Goal: Task Accomplishment & Management: Manage account settings

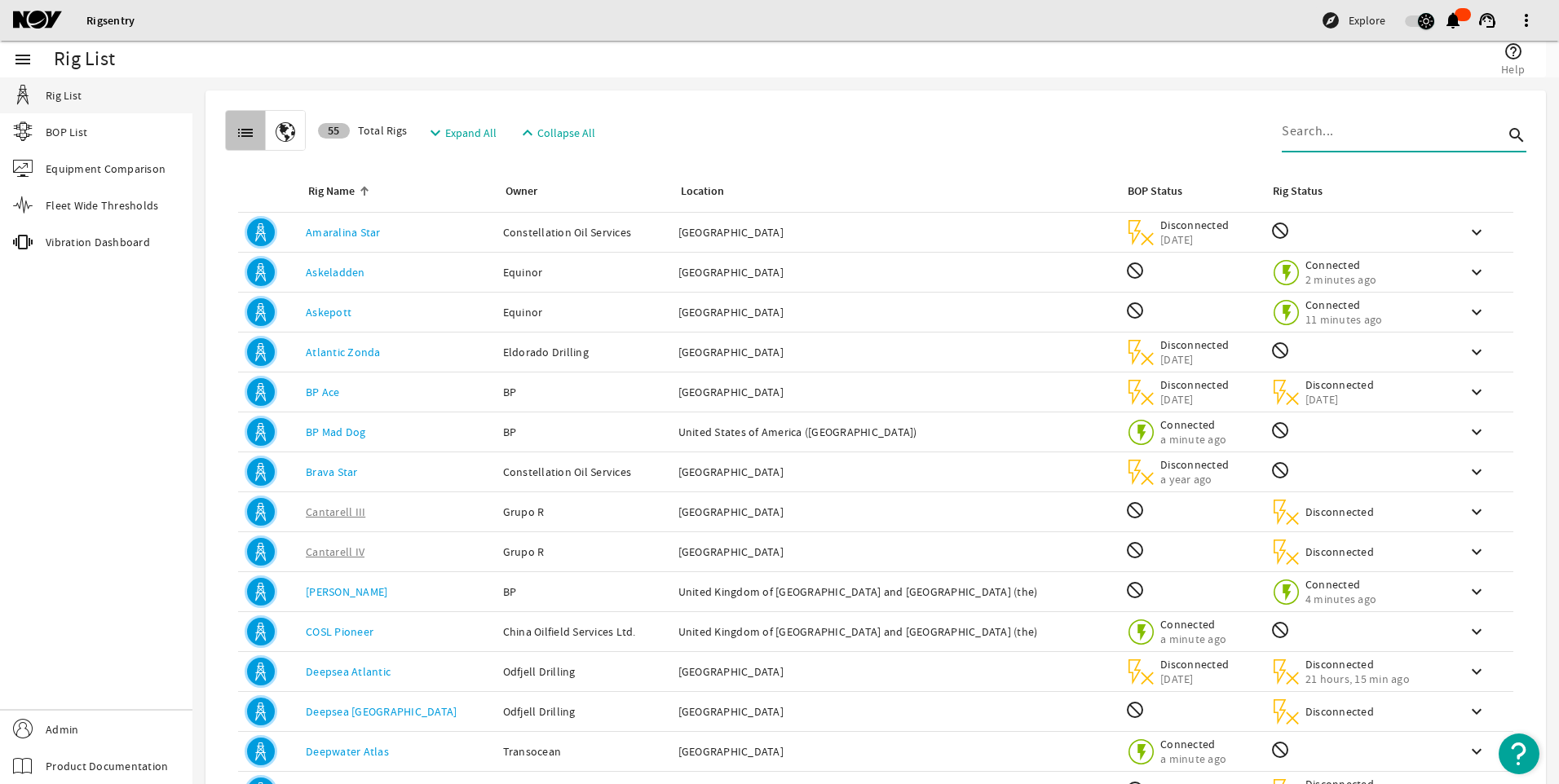
click at [1314, 134] on input at bounding box center [1393, 131] width 222 height 19
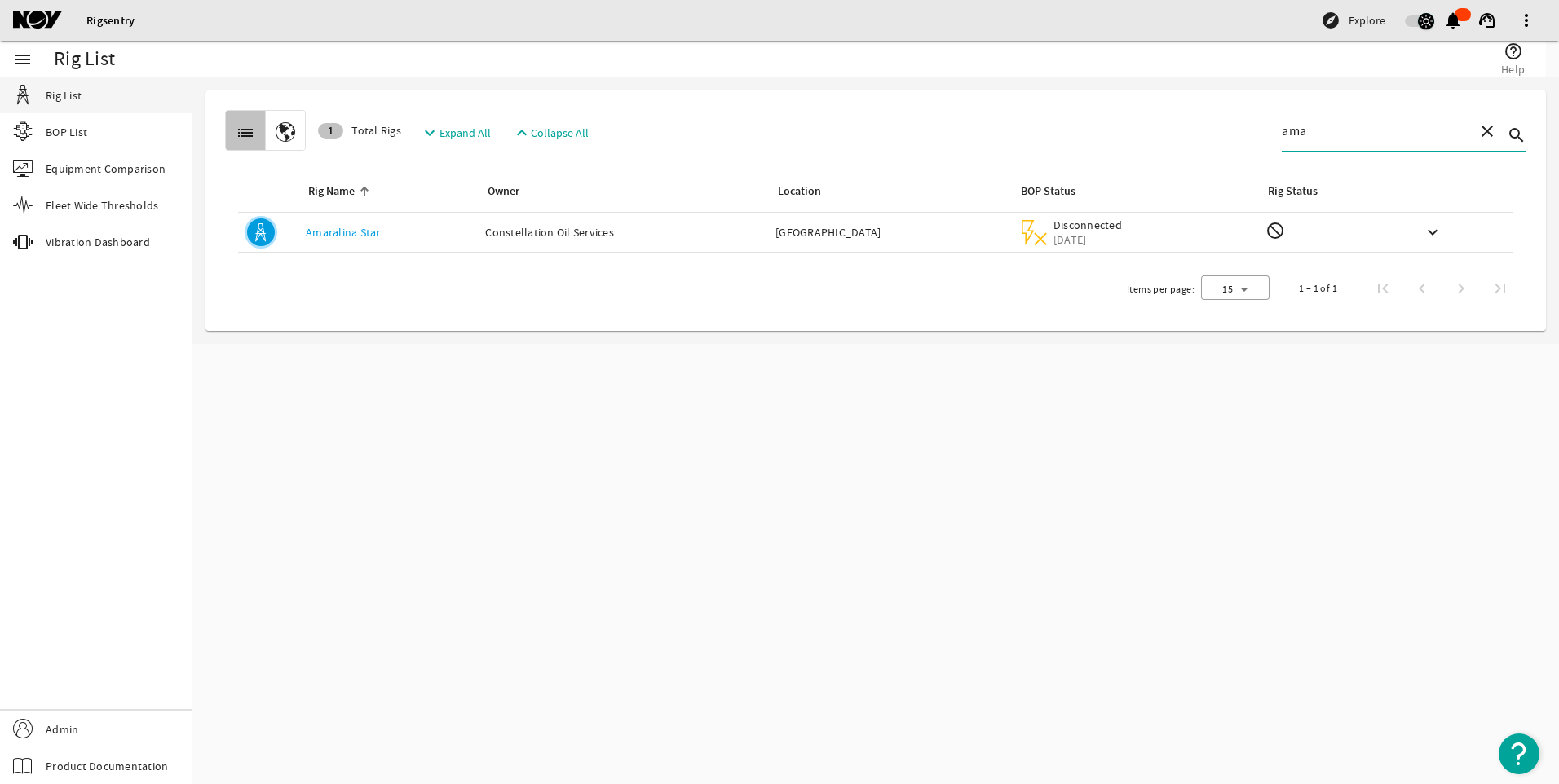
type input "ama"
click at [361, 237] on link "Amaralina Star" at bounding box center [344, 231] width 75 height 14
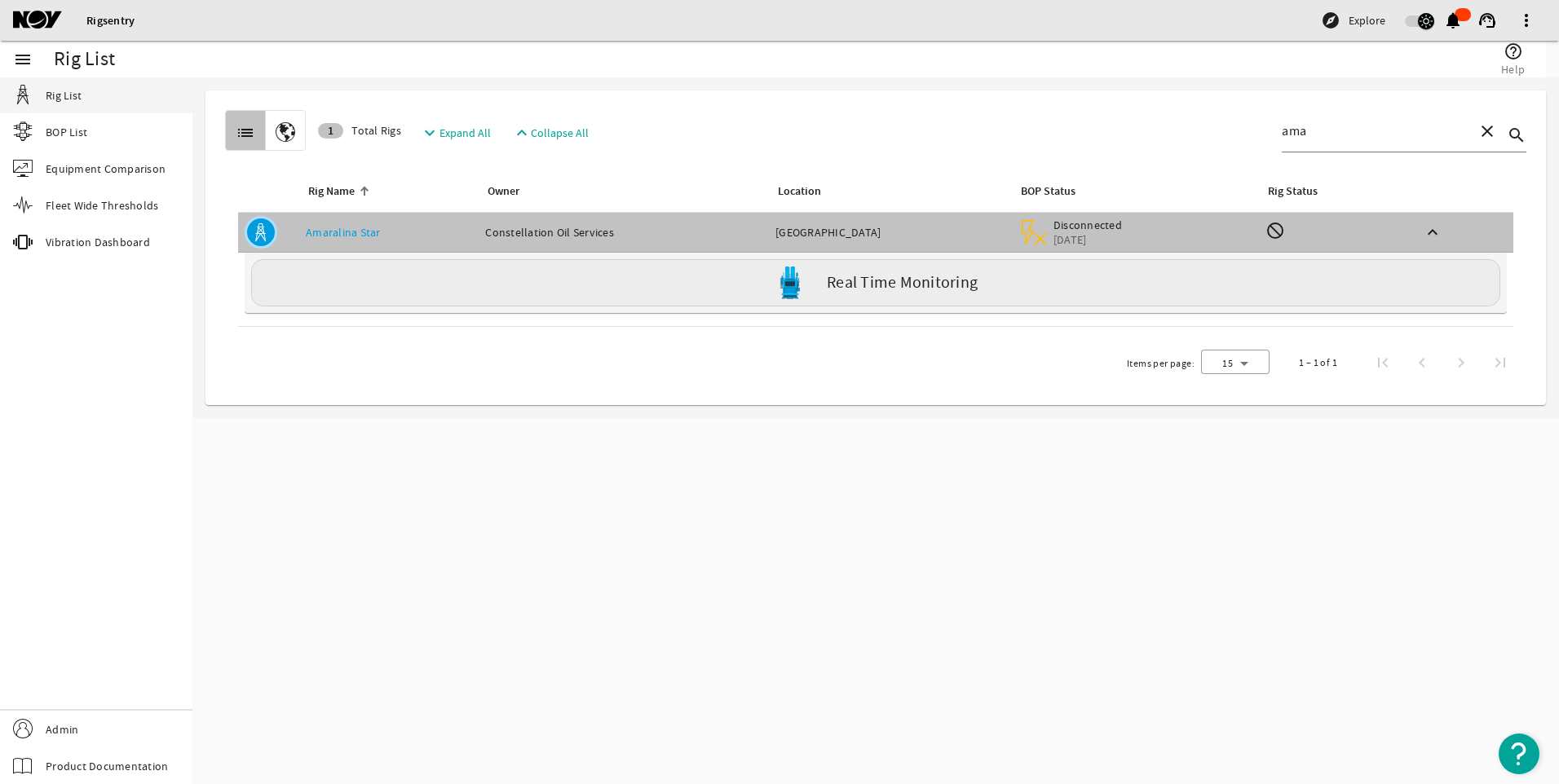
click at [784, 295] on img at bounding box center [790, 283] width 33 height 33
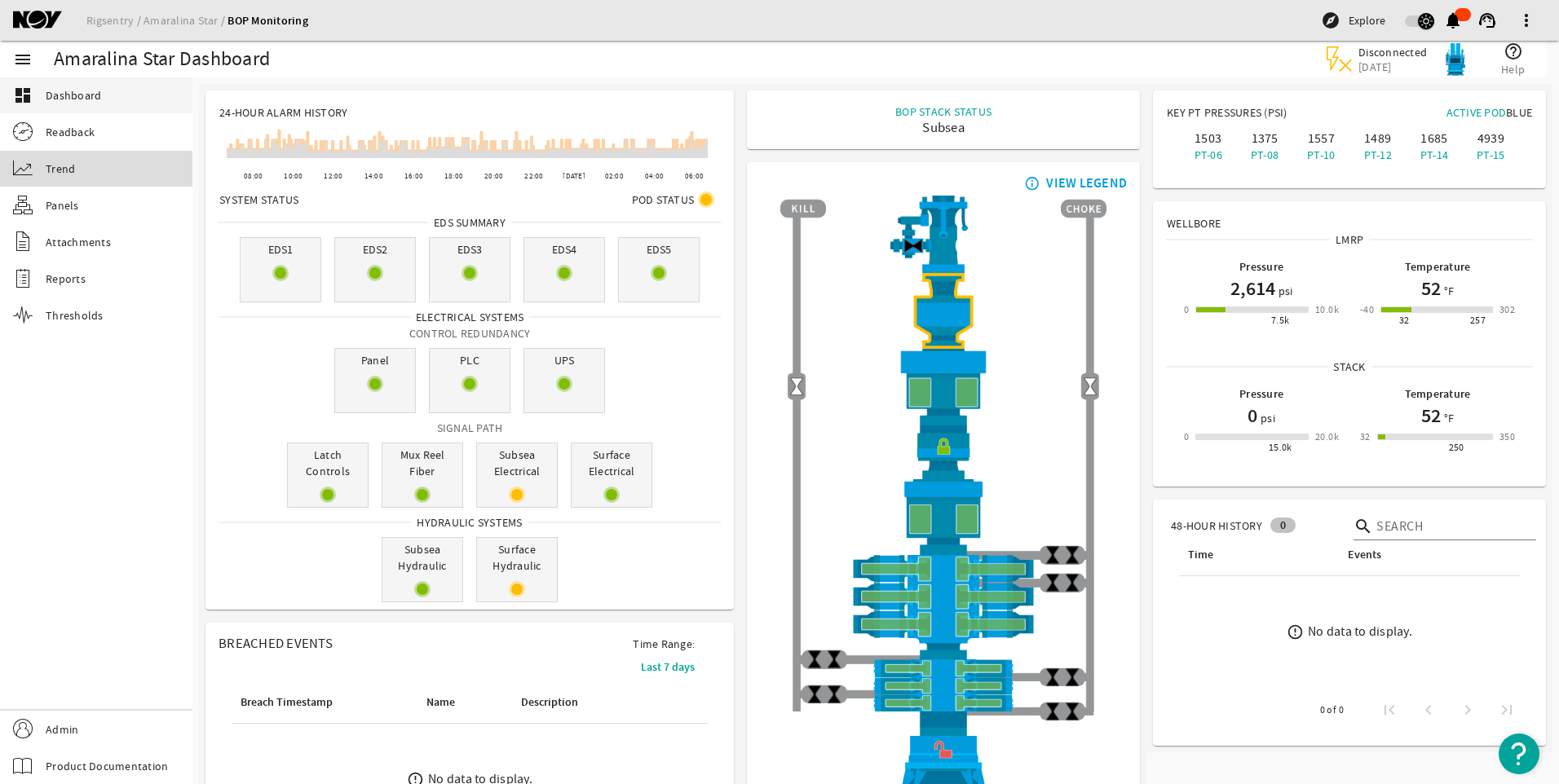
click at [69, 177] on span "Trend" at bounding box center [60, 168] width 30 height 16
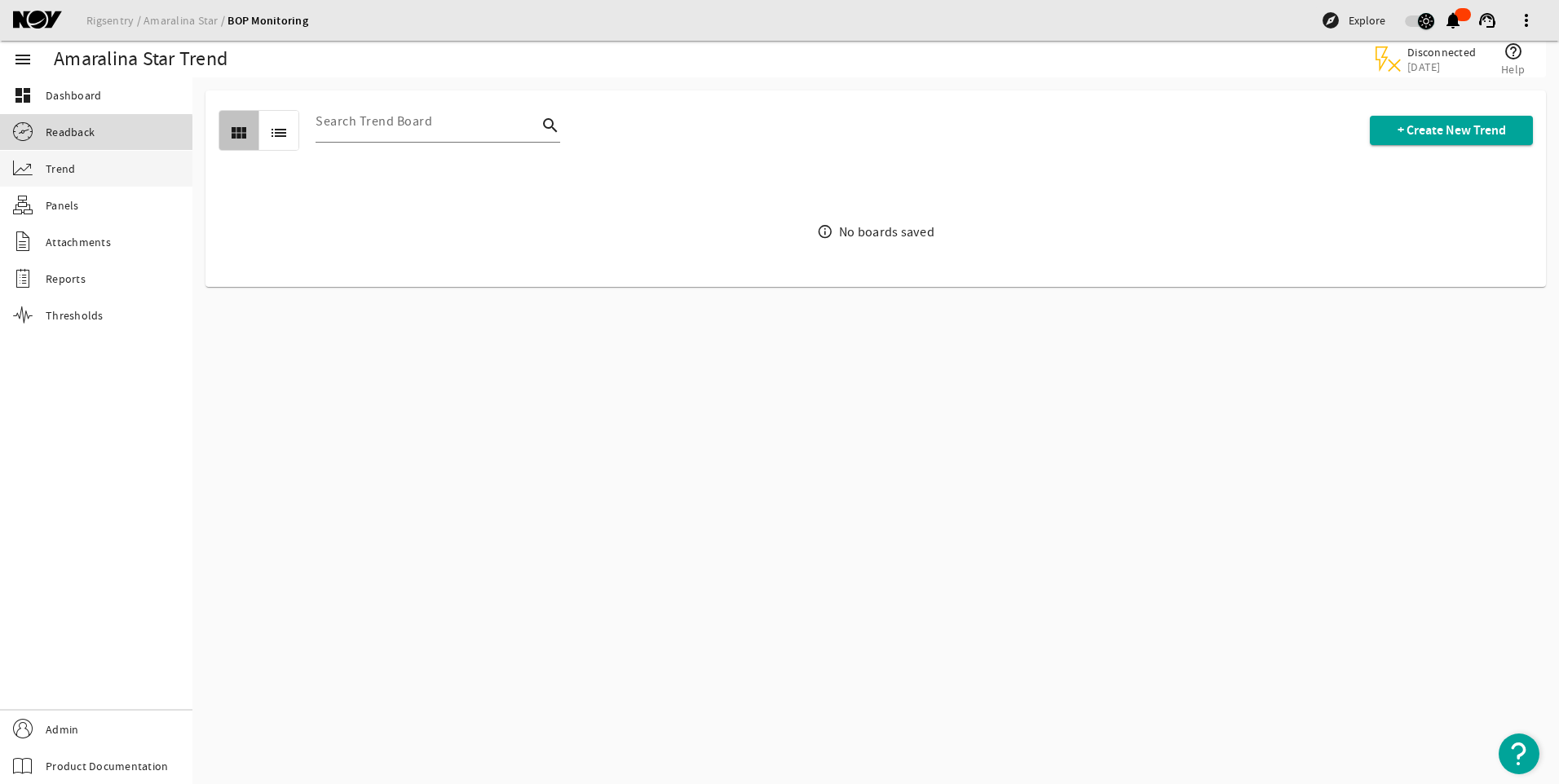
click at [84, 134] on span "Readback" at bounding box center [70, 131] width 49 height 16
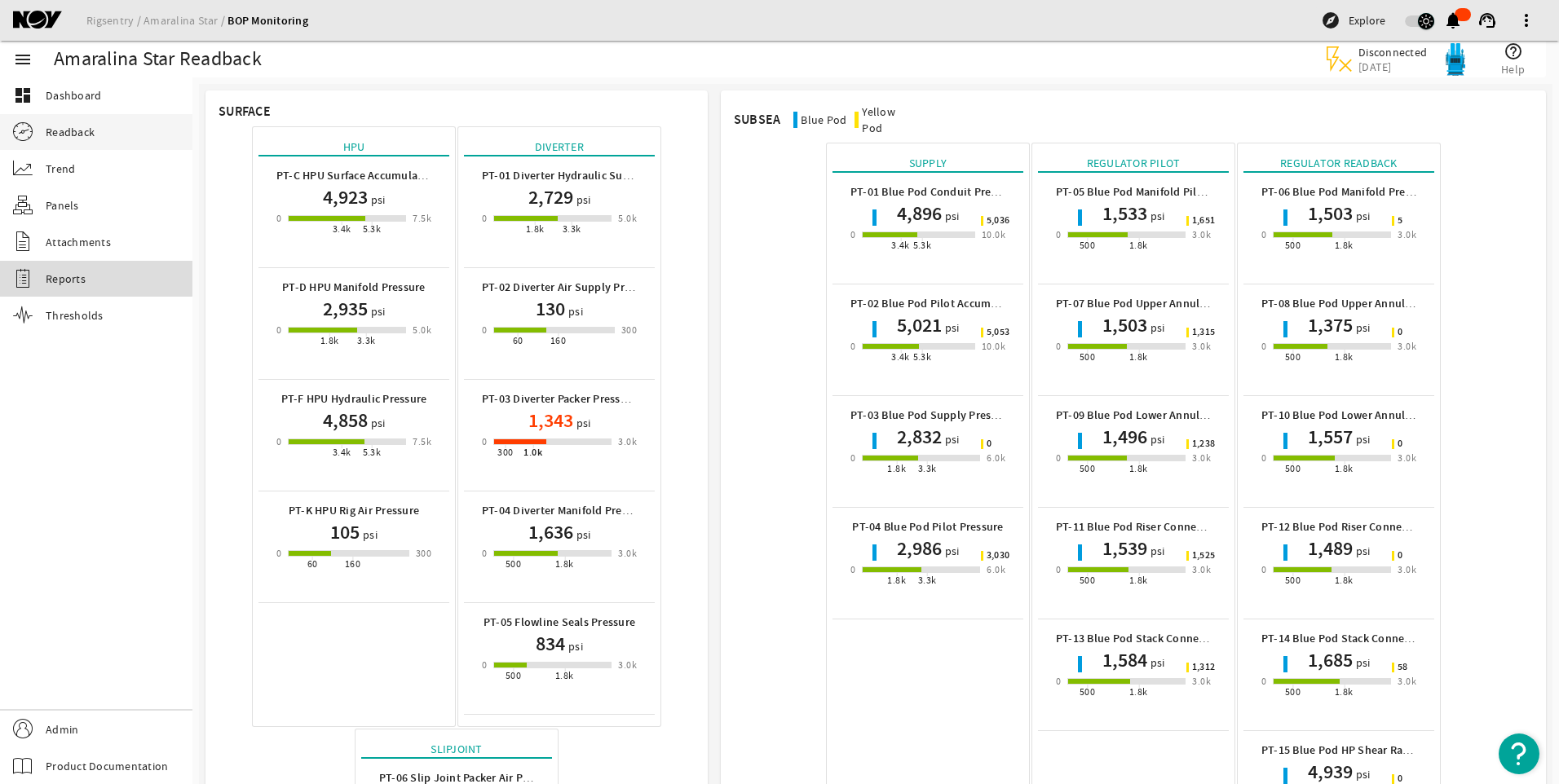
click at [73, 265] on link "Reports" at bounding box center [96, 278] width 193 height 36
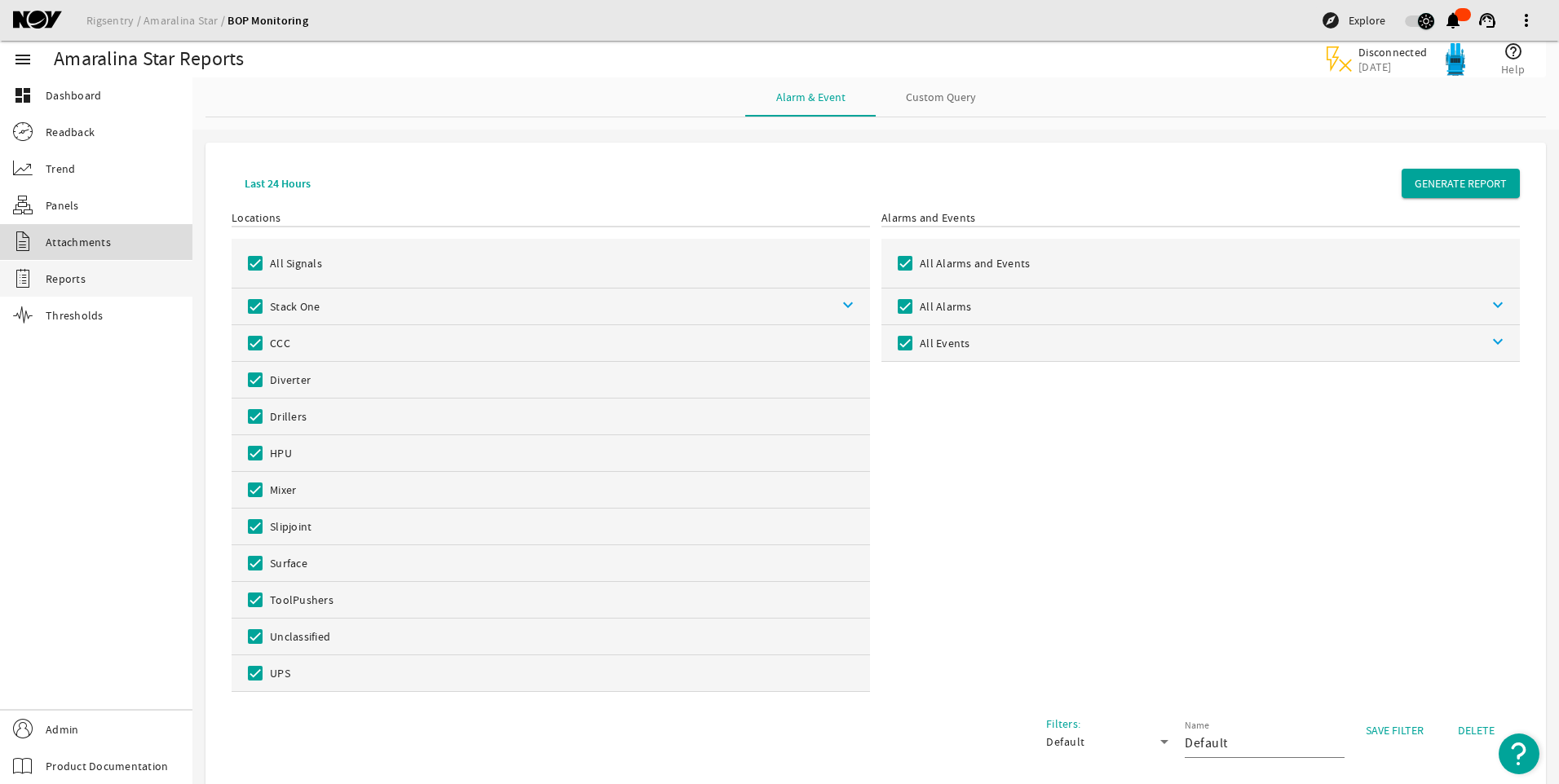
click at [77, 237] on span "Attachments" at bounding box center [79, 242] width 65 height 16
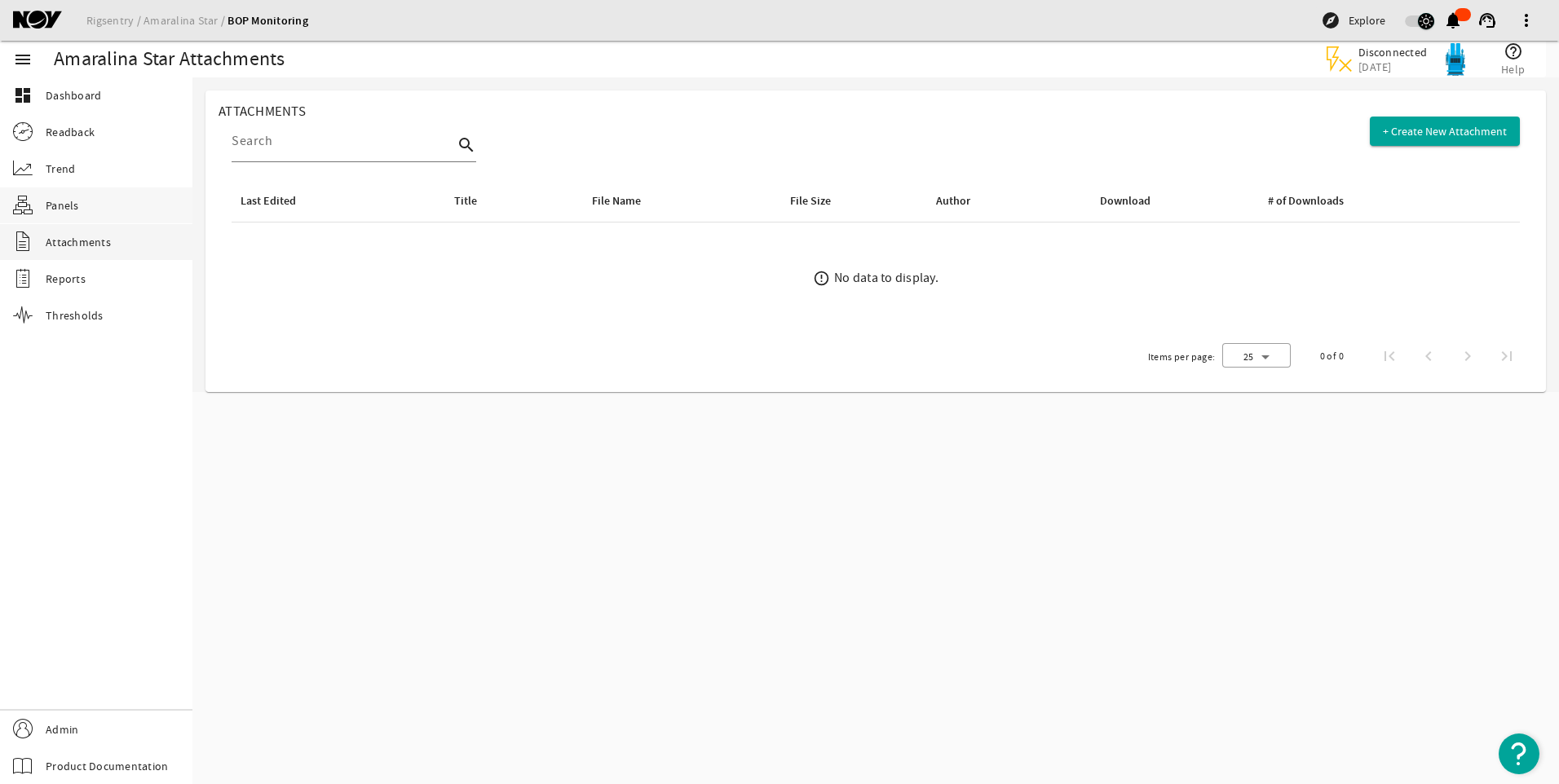
click at [62, 207] on span "Panels" at bounding box center [62, 205] width 34 height 16
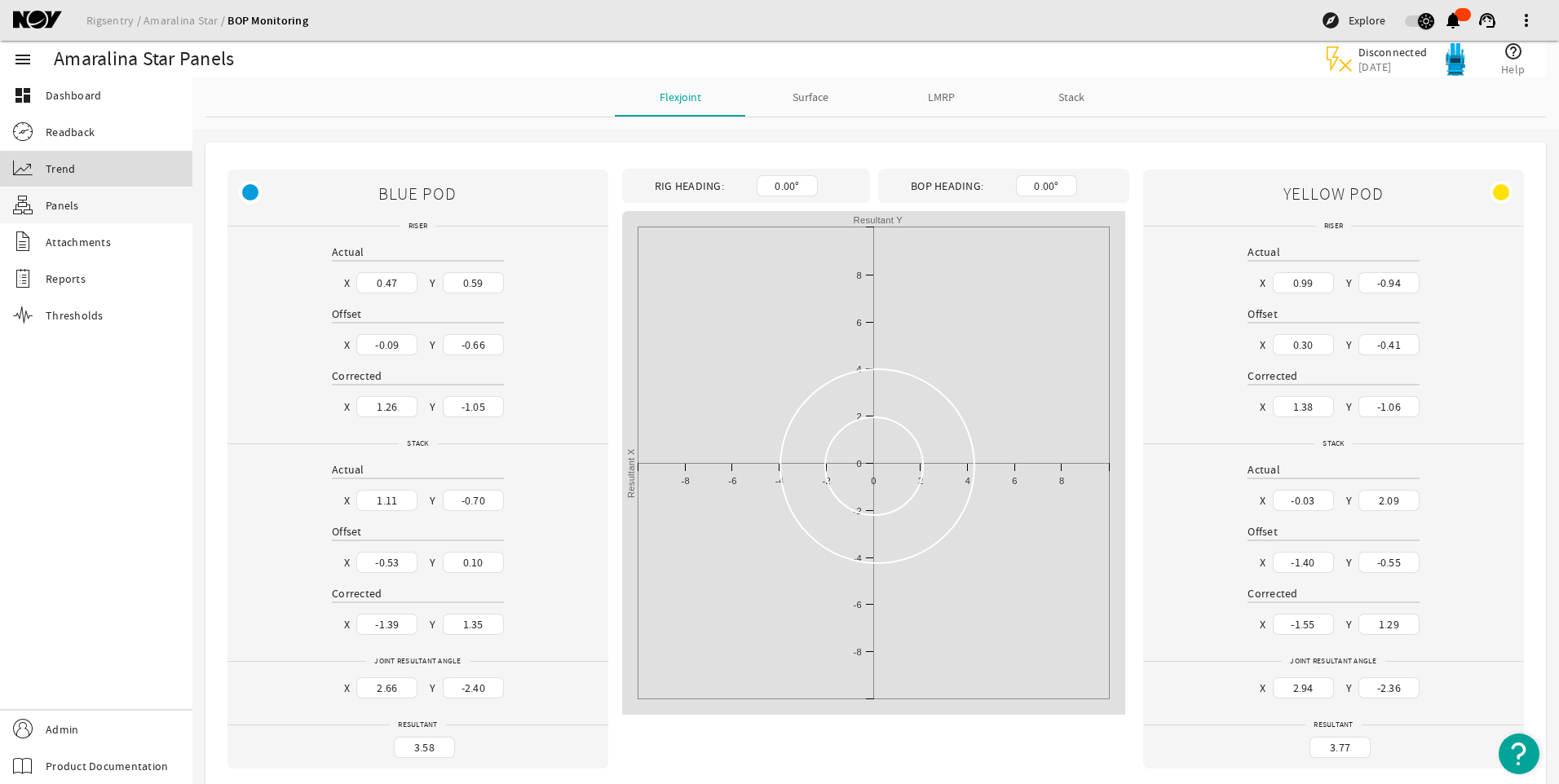
click at [74, 164] on span "Trend" at bounding box center [60, 168] width 30 height 16
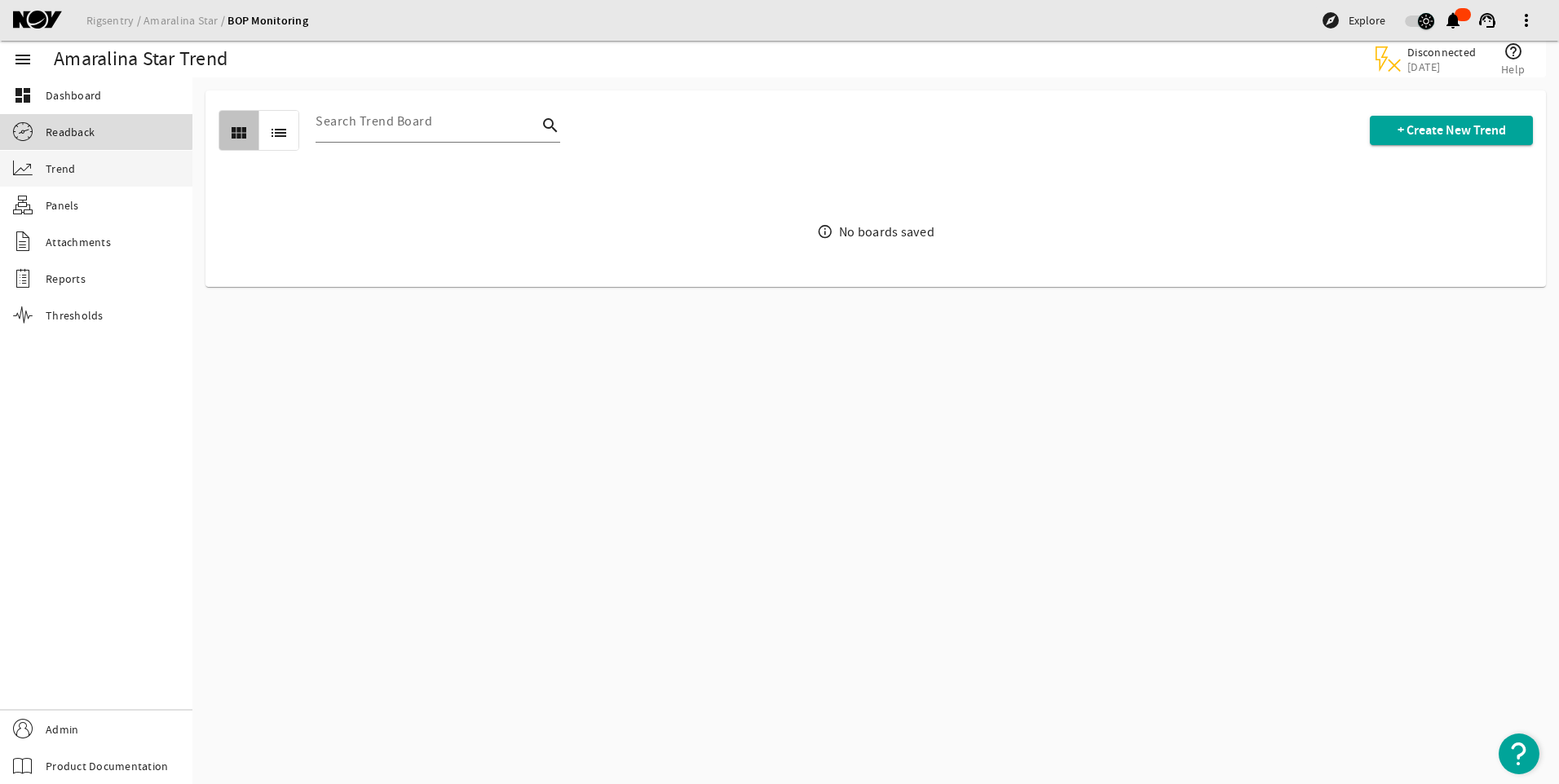
click at [72, 121] on link "Readback" at bounding box center [96, 131] width 193 height 36
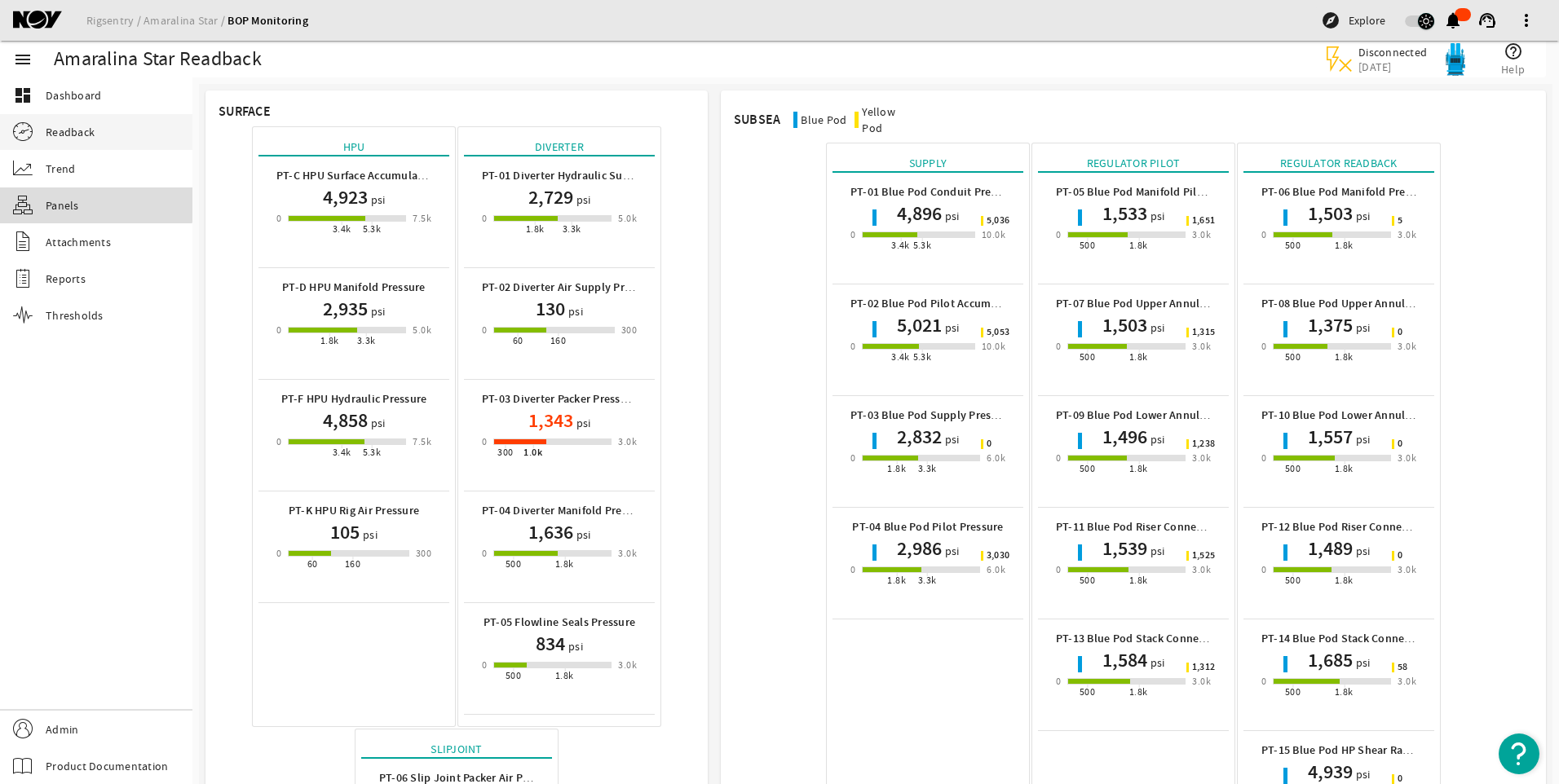
click at [63, 193] on link "Panels" at bounding box center [96, 204] width 193 height 36
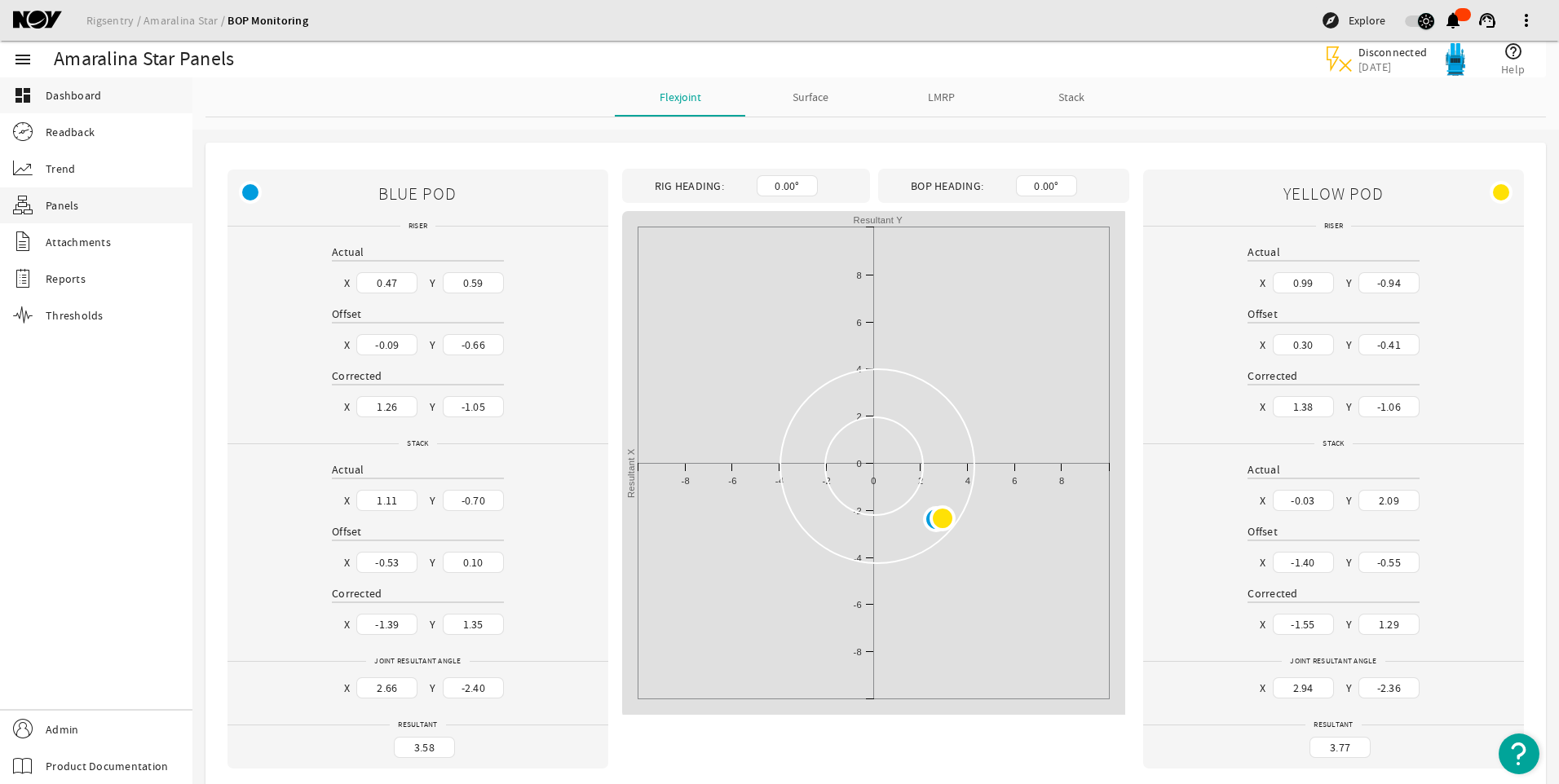
click at [77, 100] on span "Dashboard" at bounding box center [74, 95] width 56 height 16
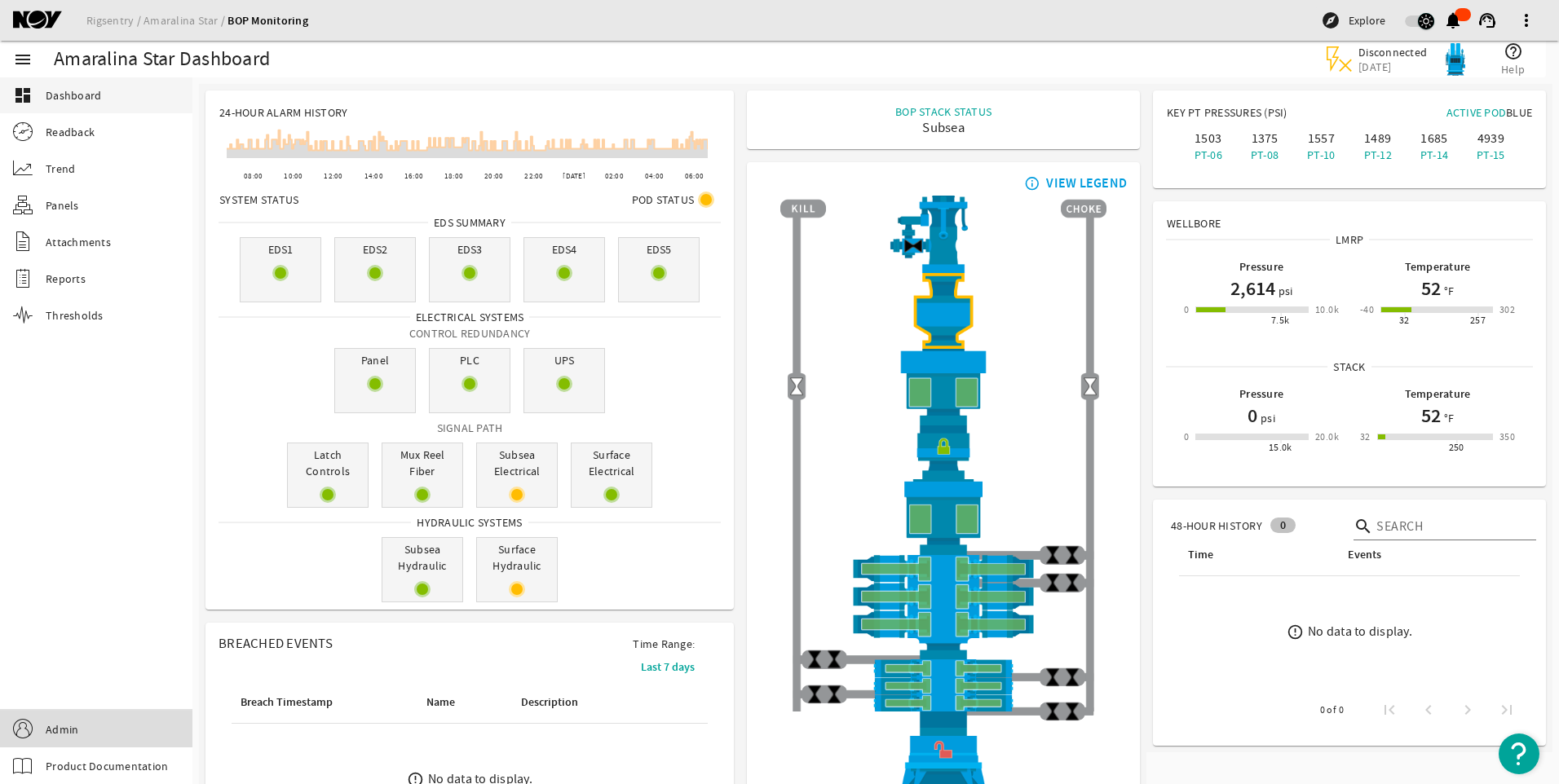
click at [67, 729] on span "Admin" at bounding box center [62, 729] width 33 height 16
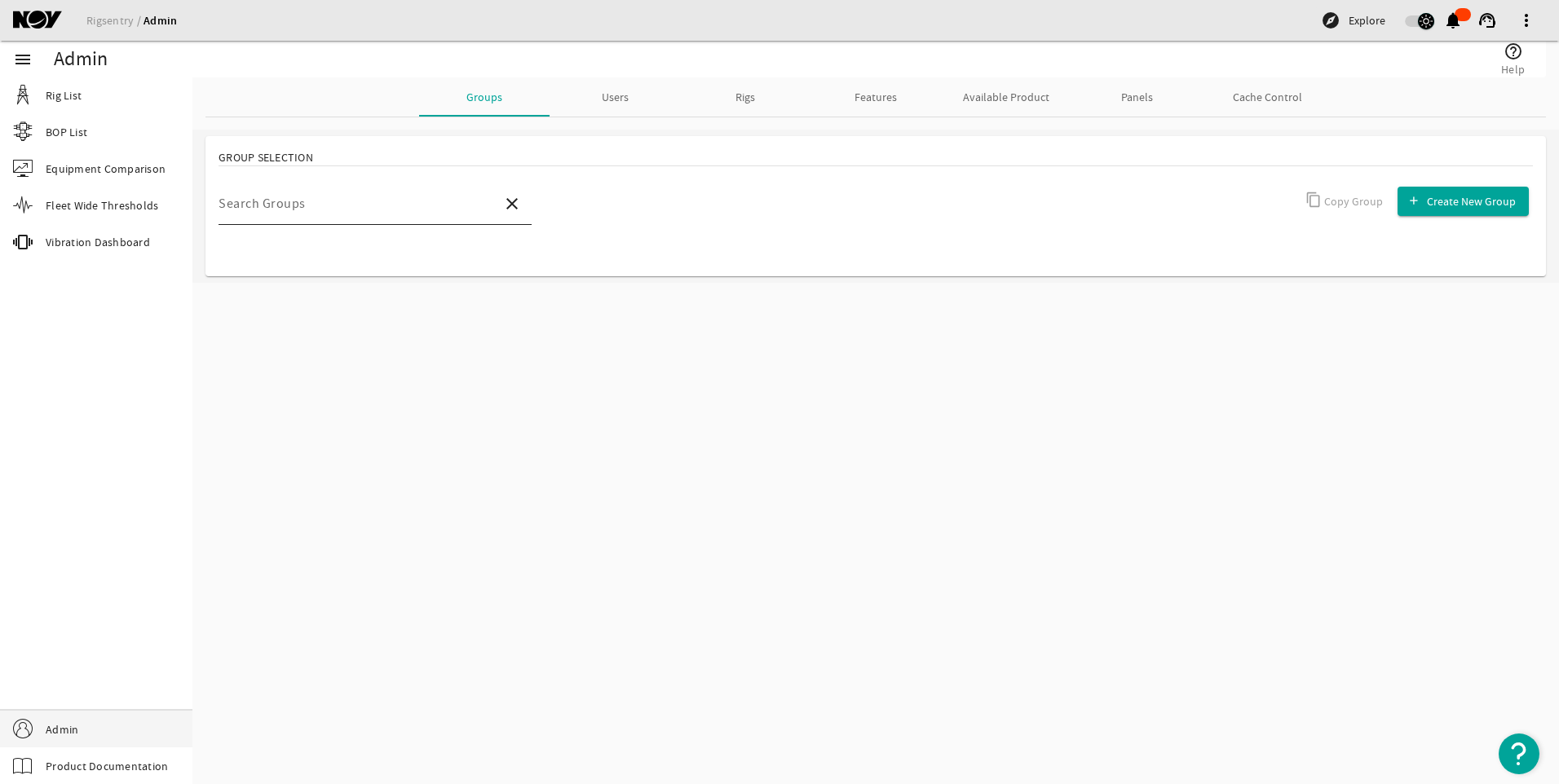
click at [292, 206] on mat-label "Search Groups" at bounding box center [262, 203] width 87 height 16
click at [292, 206] on input "Search Groups" at bounding box center [354, 210] width 271 height 19
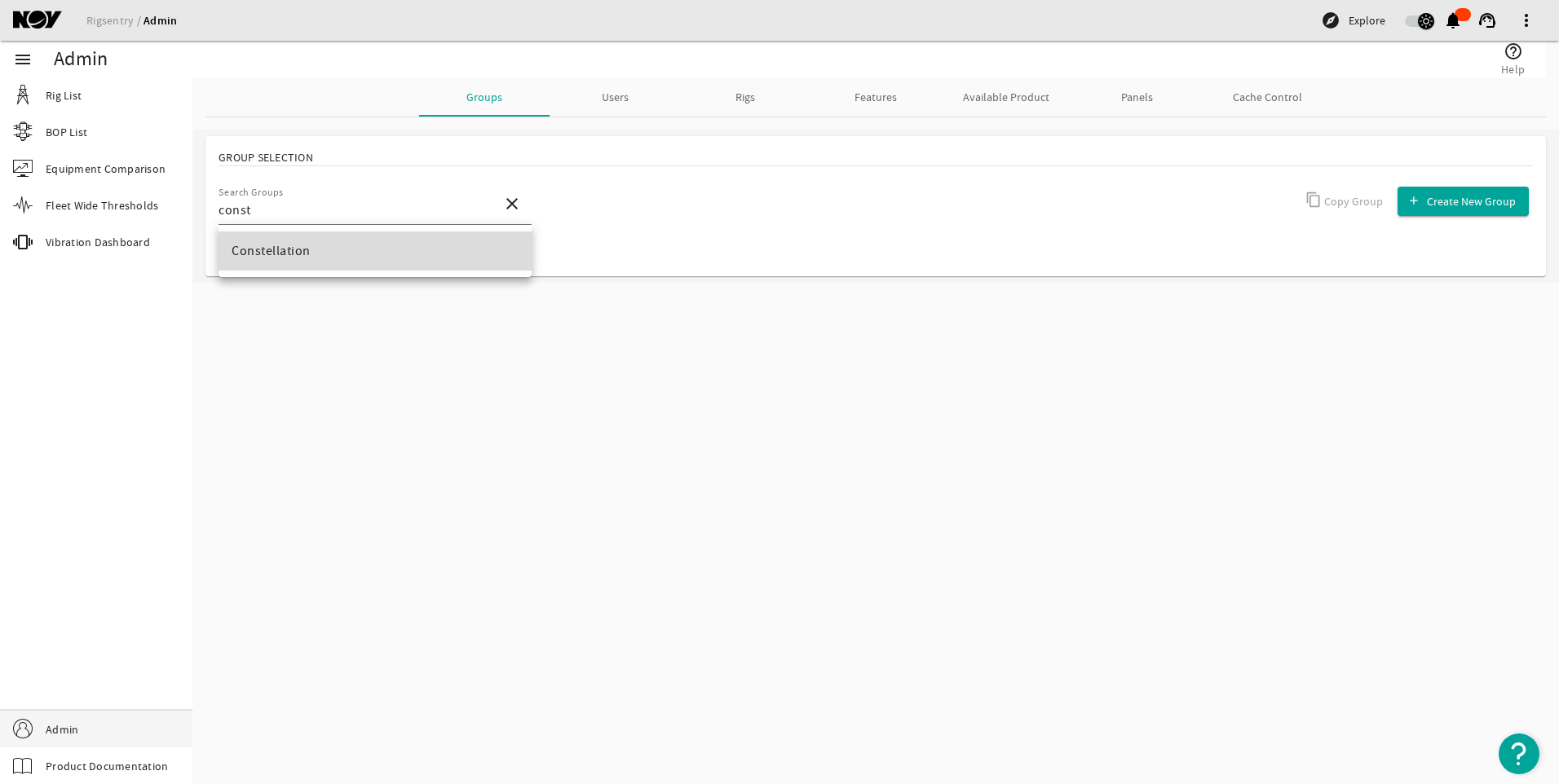
click at [312, 244] on mat-option "Constellation" at bounding box center [375, 250] width 313 height 39
type input "Constellation"
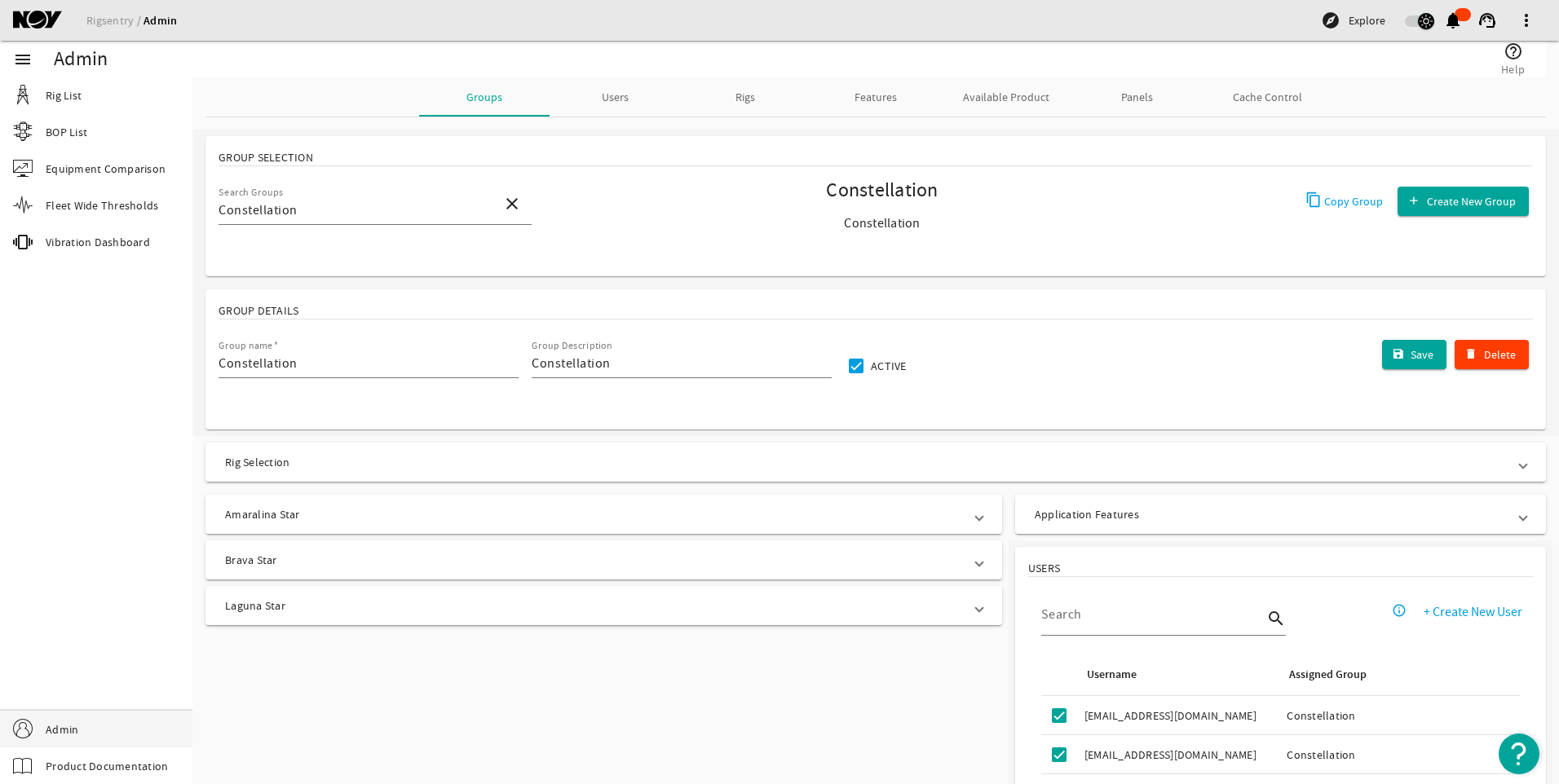
click at [887, 505] on mat-expansion-panel-header "Amaralina Star" at bounding box center [604, 514] width 797 height 39
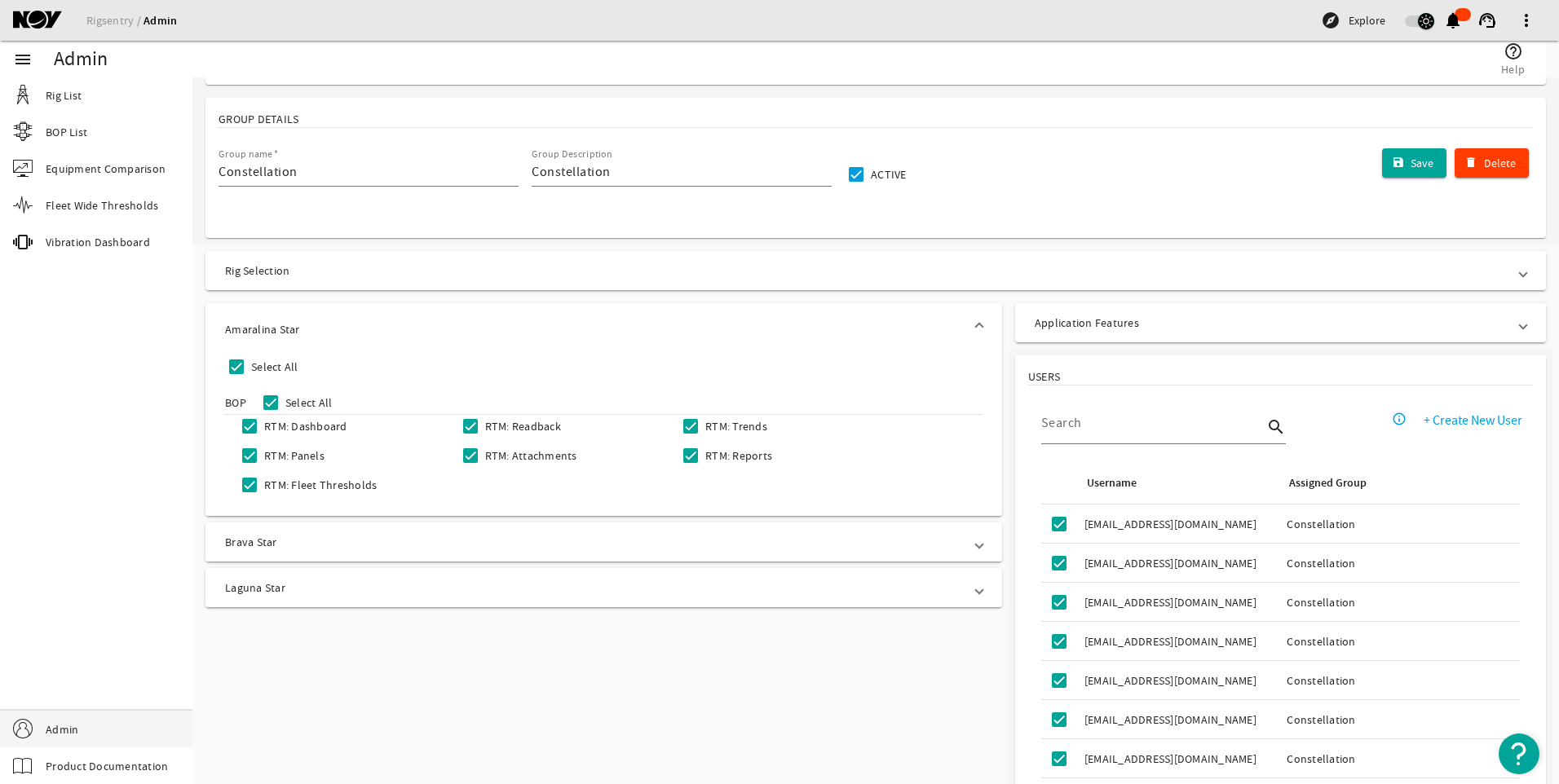
scroll to position [368, 0]
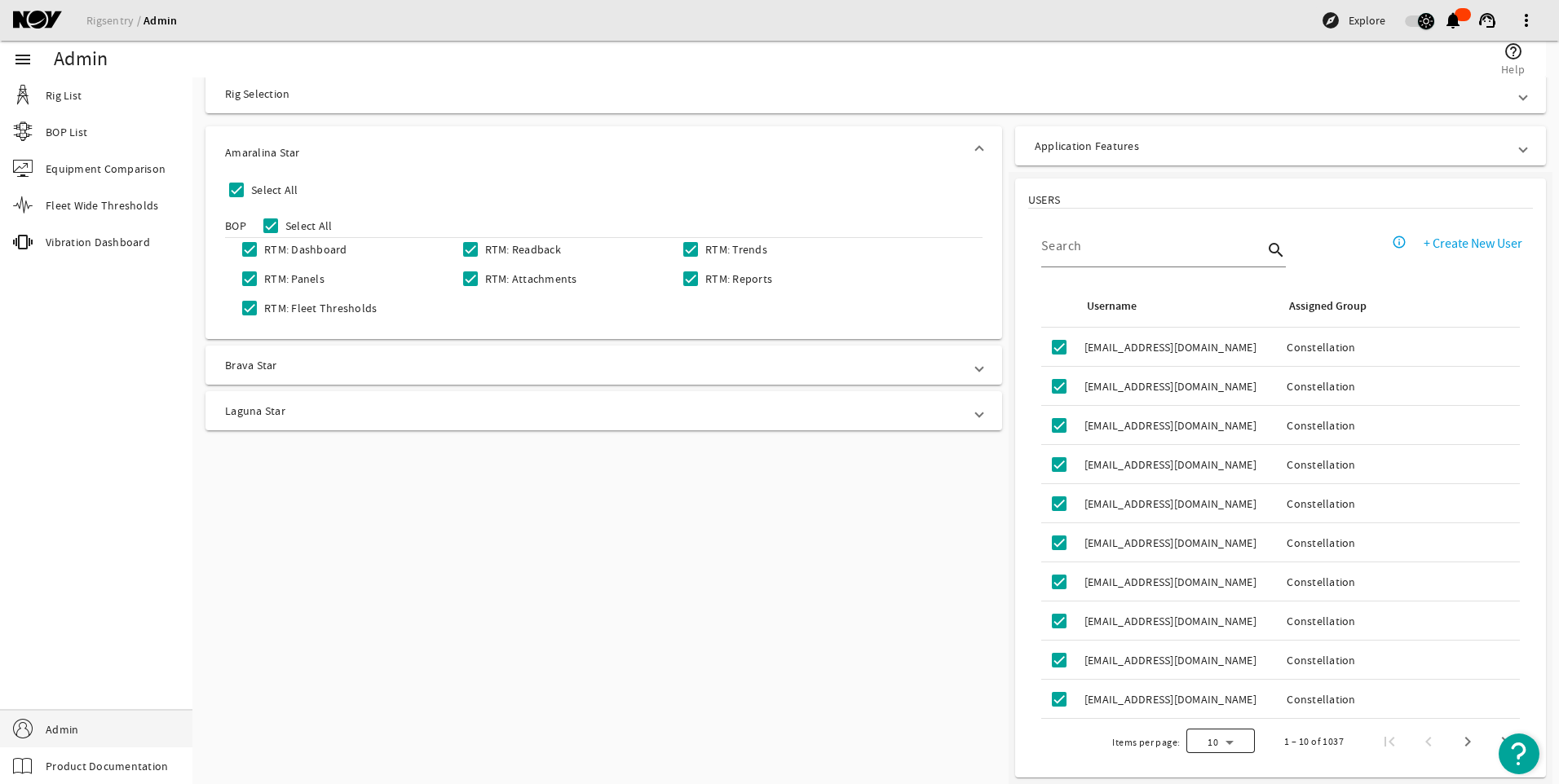
click at [1223, 736] on div at bounding box center [1220, 742] width 68 height 39
click at [1225, 702] on mat-option "50" at bounding box center [1208, 700] width 68 height 39
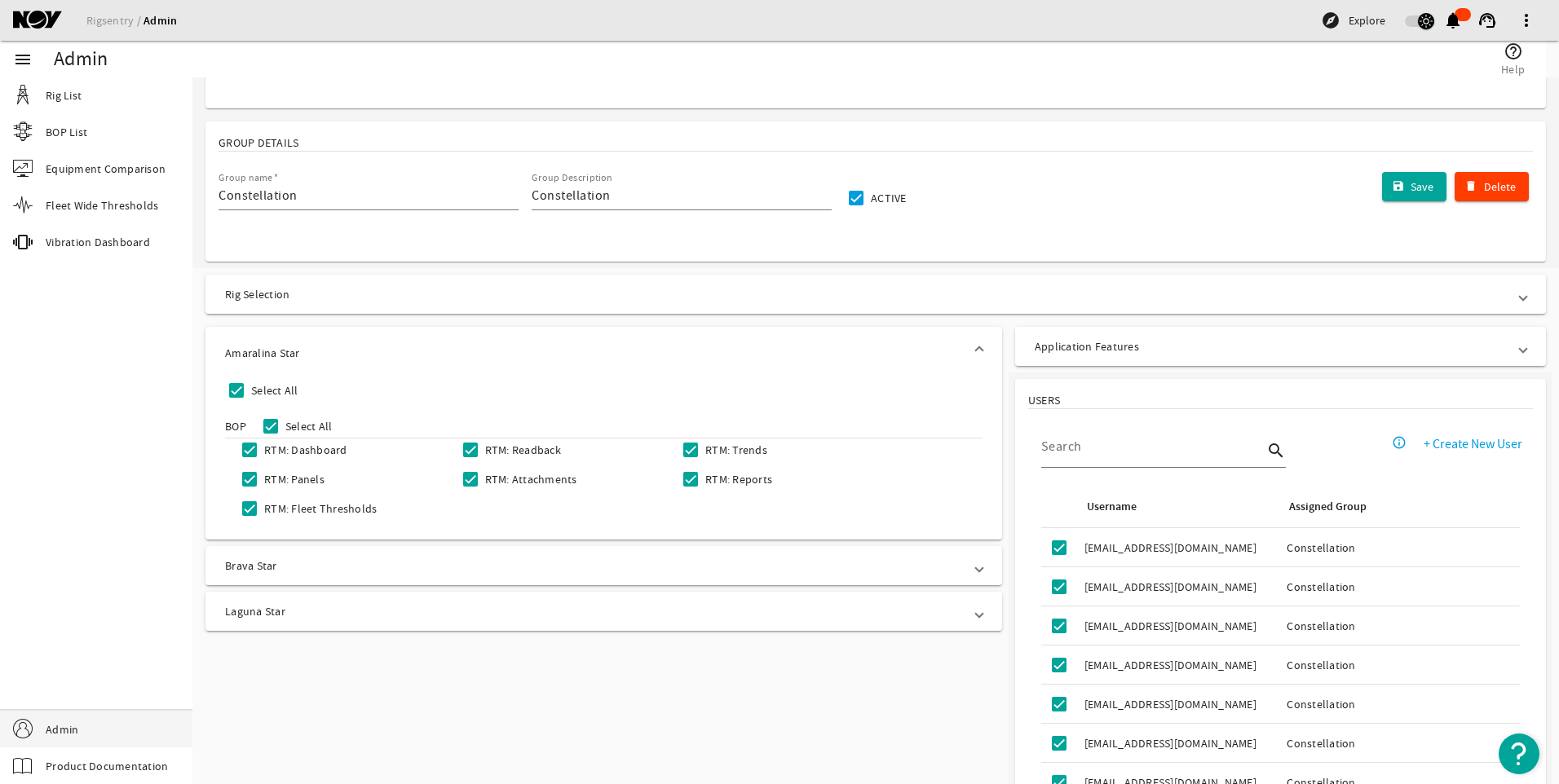
scroll to position [173, 0]
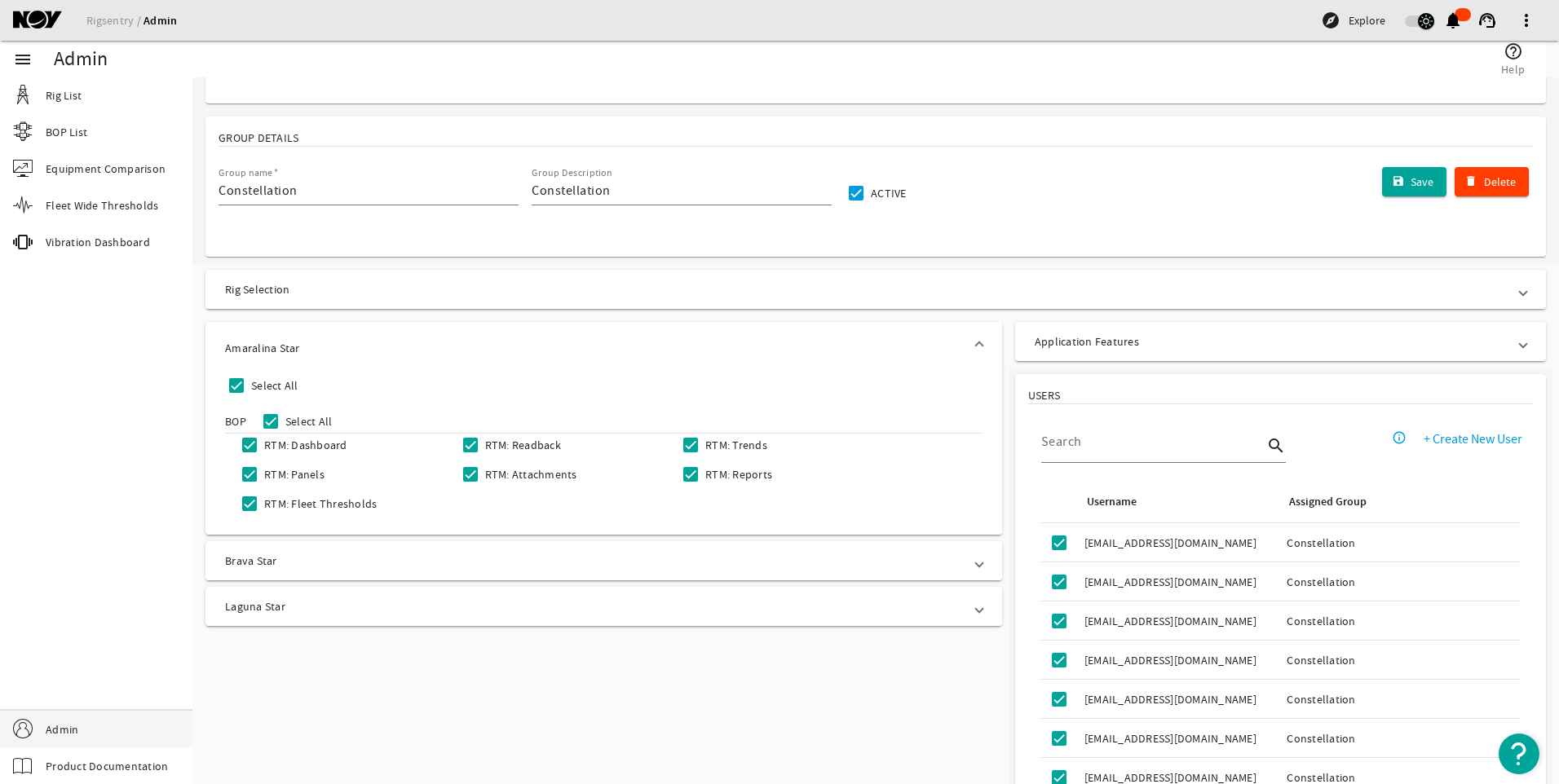
click at [832, 567] on mat-panel-title "Brava Star" at bounding box center [593, 560] width 738 height 16
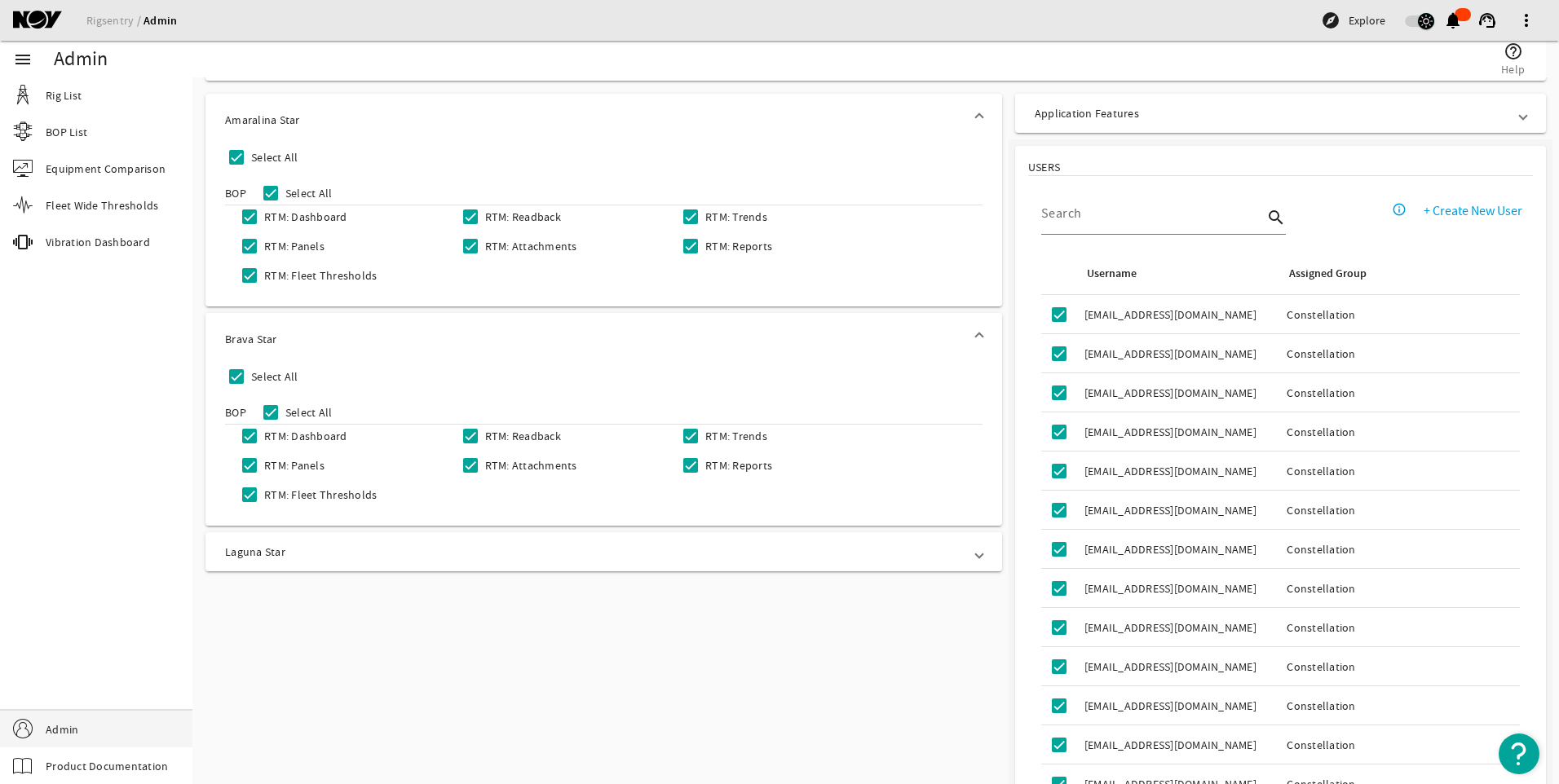
scroll to position [402, 0]
click at [831, 555] on mat-panel-title "Laguna Star" at bounding box center [593, 551] width 738 height 16
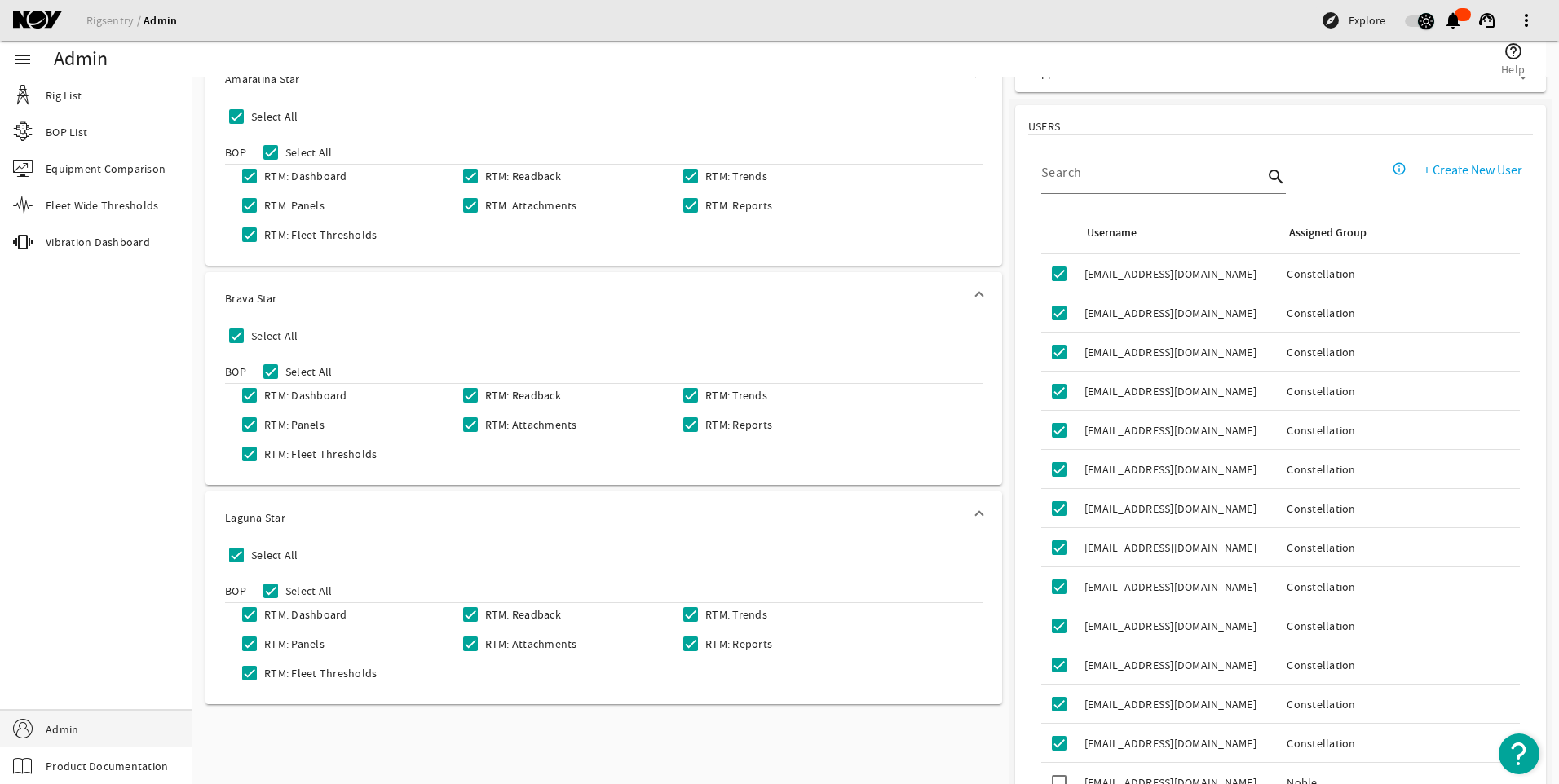
scroll to position [441, 0]
